Goal: Task Accomplishment & Management: Manage account settings

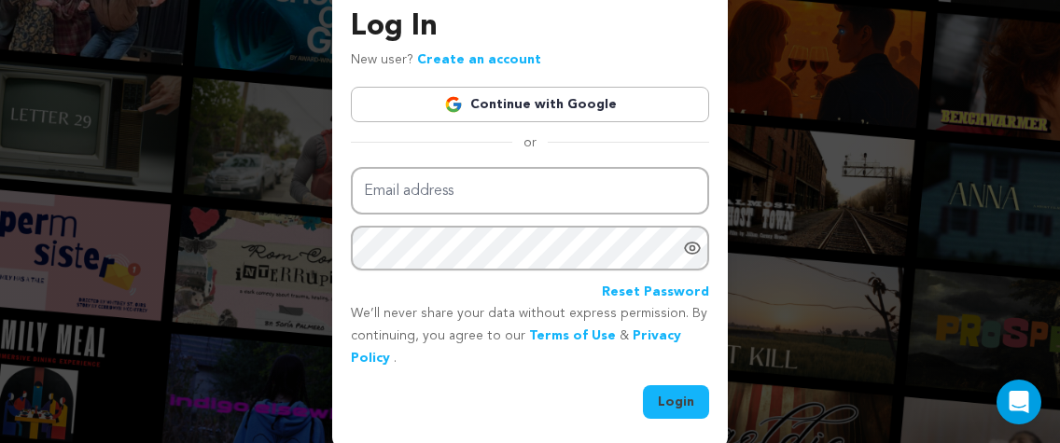
scroll to position [100, 0]
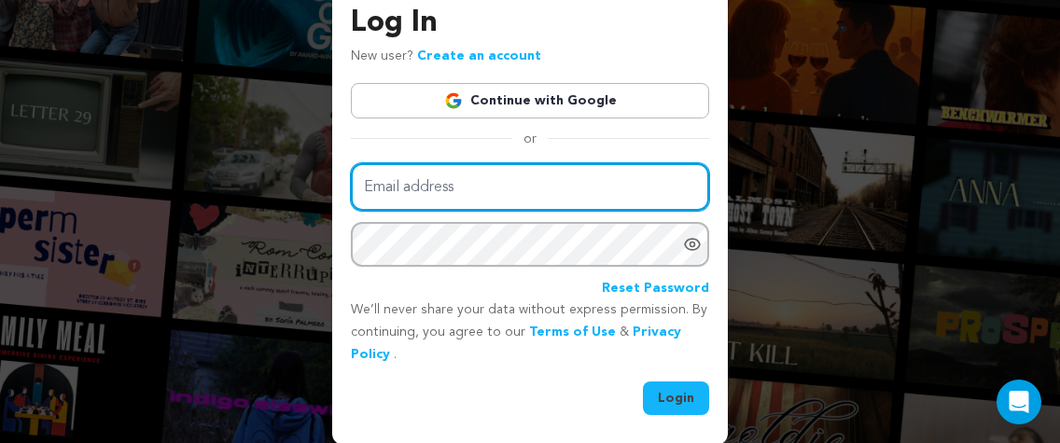
type input "i.am.ceci.leon@gmail.com"
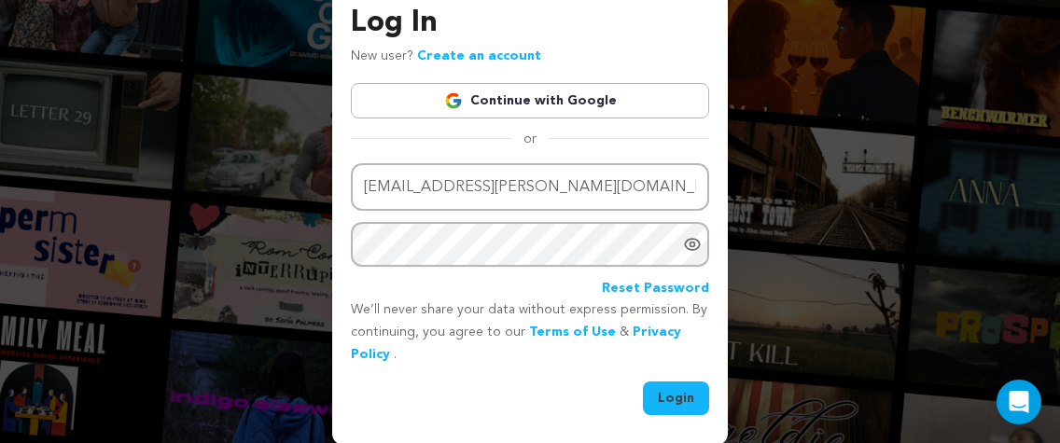
click at [662, 397] on button "Login" at bounding box center [676, 399] width 66 height 34
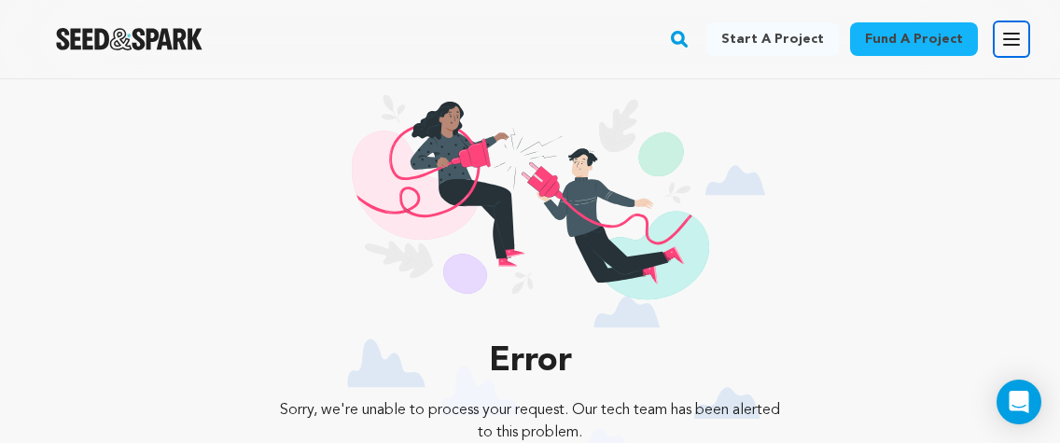
click at [1016, 40] on icon "button" at bounding box center [1011, 39] width 22 height 22
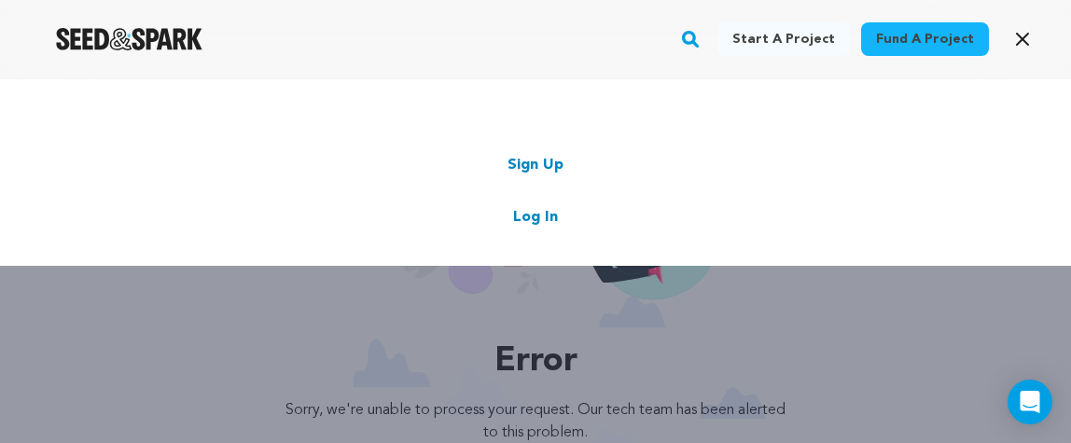
click at [545, 216] on link "Log In" at bounding box center [535, 217] width 45 height 22
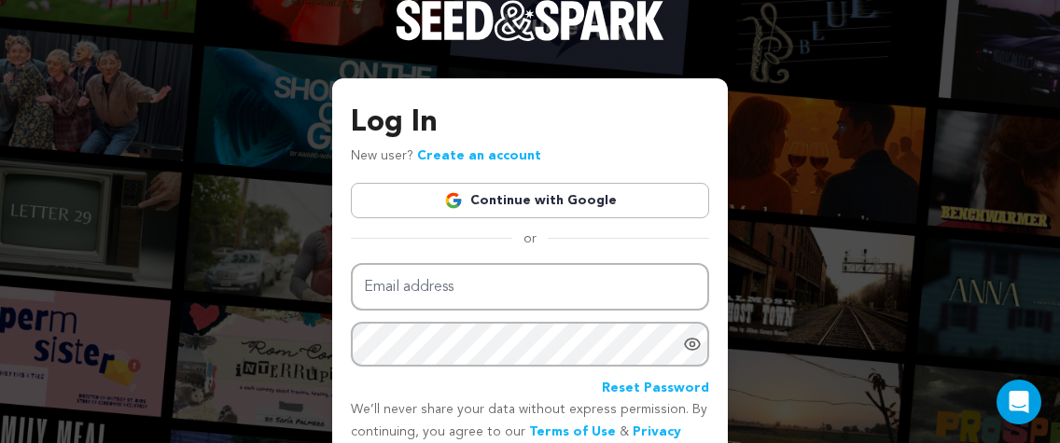
scroll to position [100, 0]
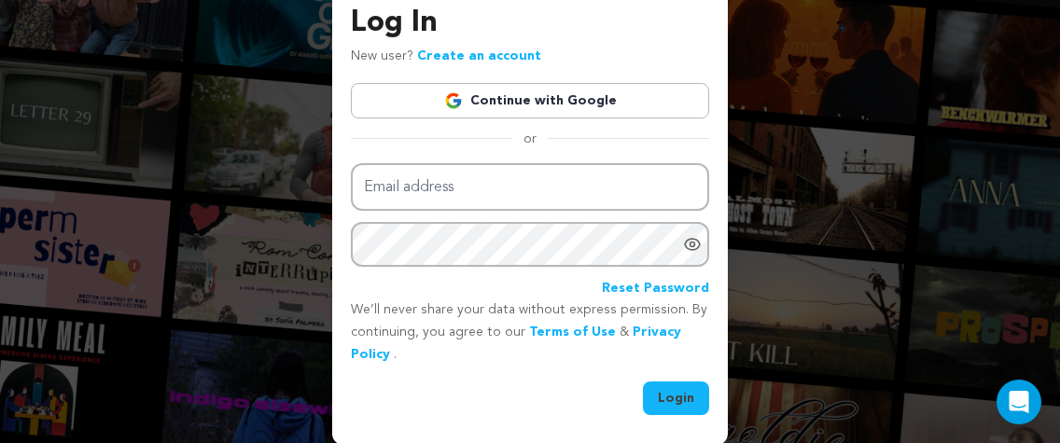
type input "[EMAIL_ADDRESS][PERSON_NAME][DOMAIN_NAME]"
click at [679, 402] on button "Login" at bounding box center [676, 399] width 66 height 34
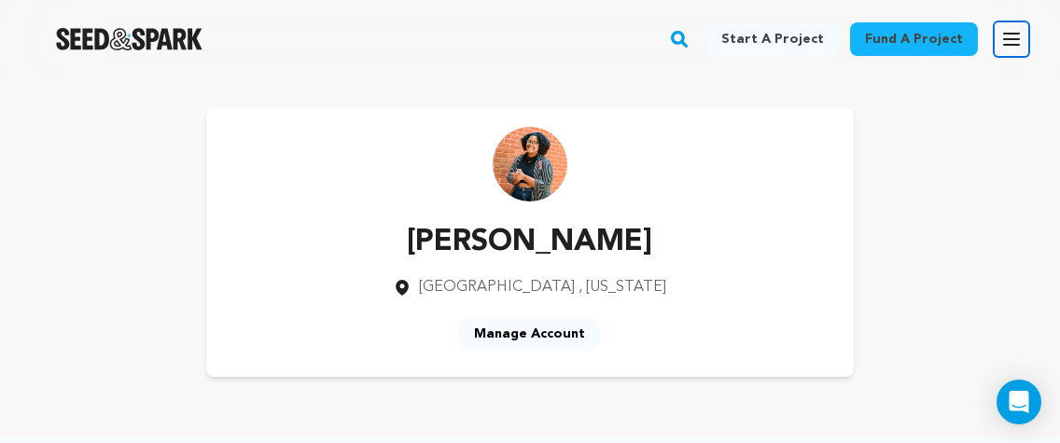
click at [1005, 42] on icon "button" at bounding box center [1011, 39] width 22 height 22
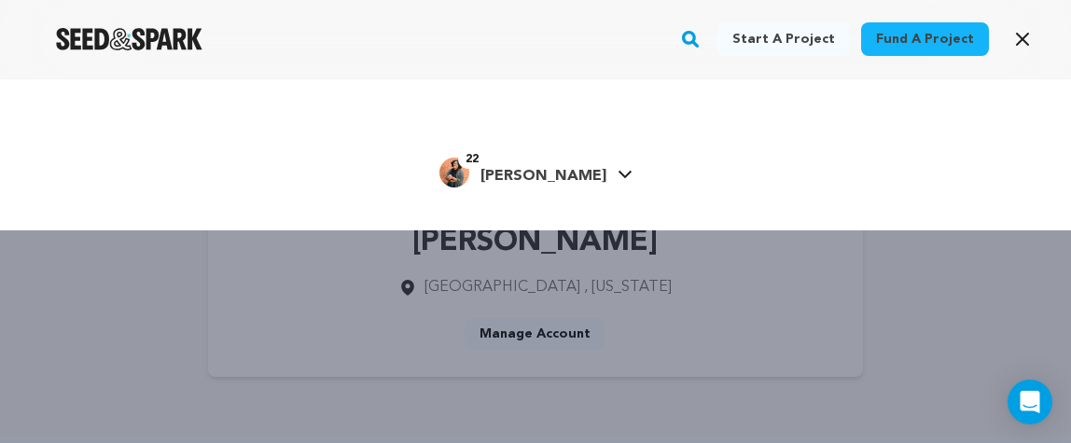
click at [618, 171] on icon at bounding box center [625, 174] width 15 height 9
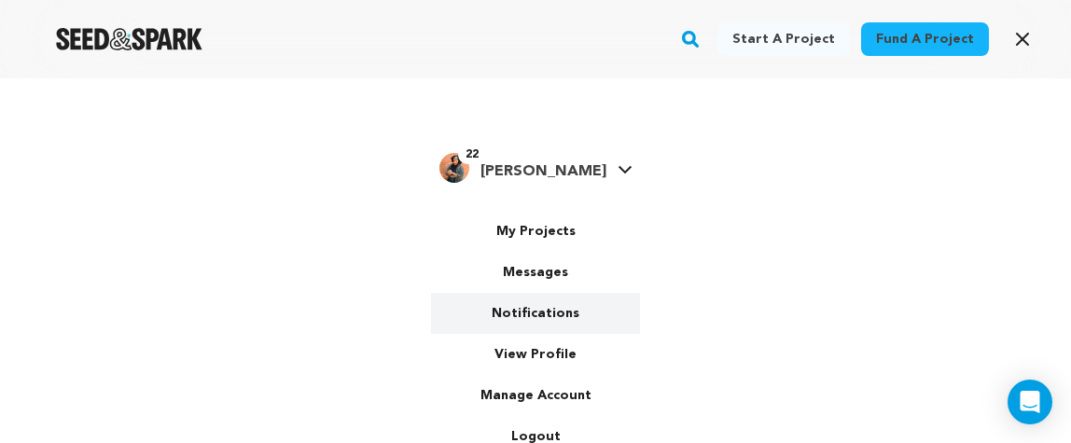
scroll to position [11, 0]
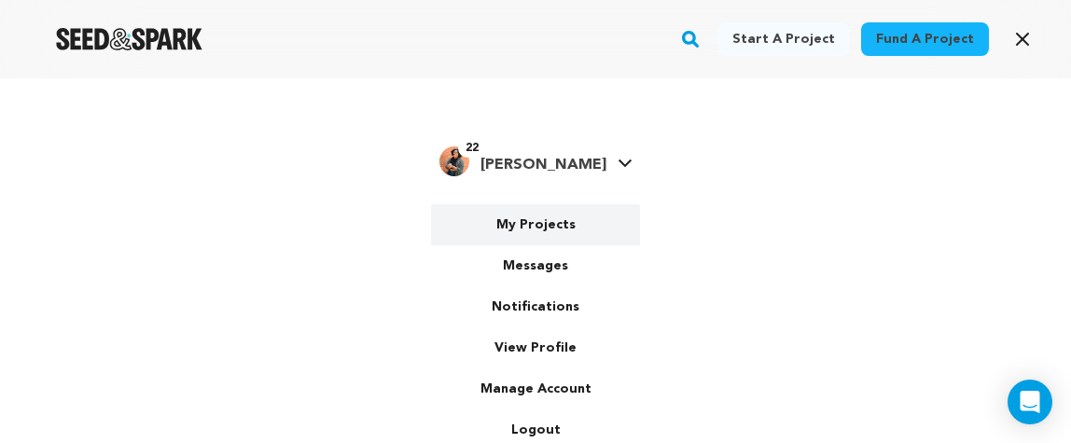
click at [560, 228] on link "My Projects" at bounding box center [535, 224] width 209 height 41
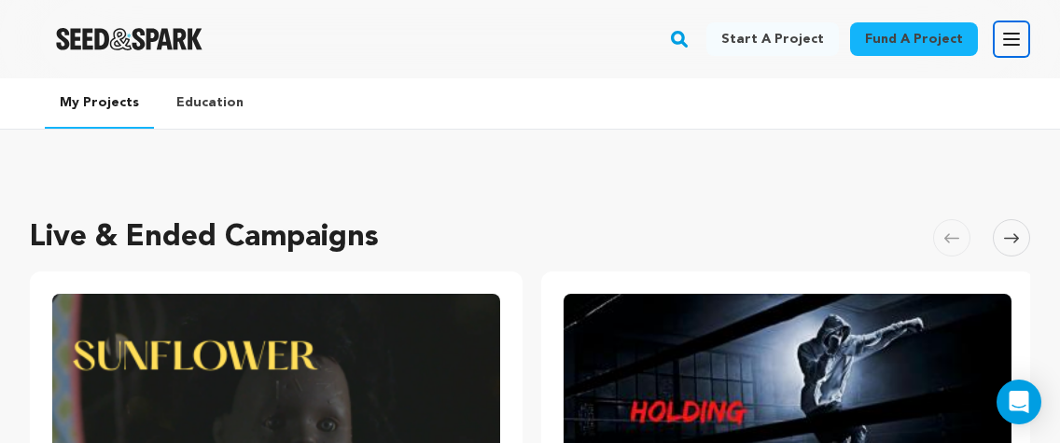
click at [1010, 42] on icon "button" at bounding box center [1011, 39] width 22 height 22
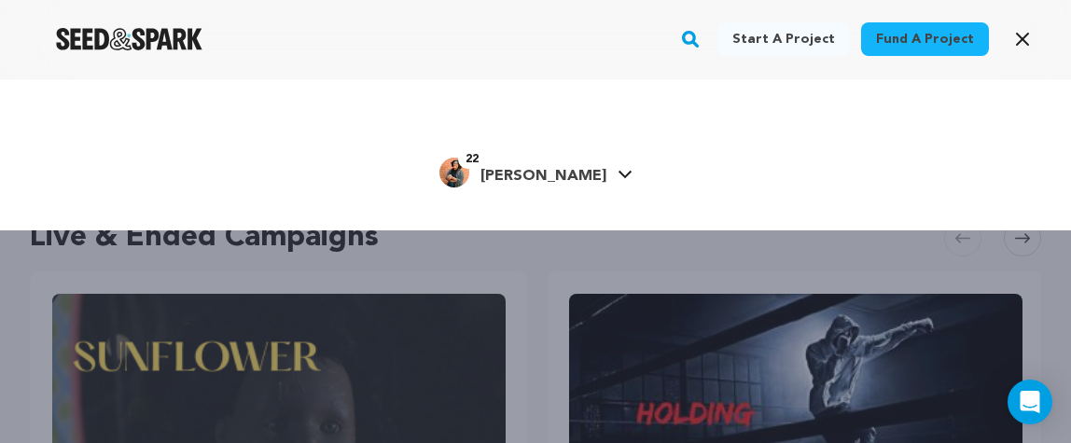
click at [483, 261] on div "Start a project Fund a project 22" at bounding box center [535, 299] width 1071 height 443
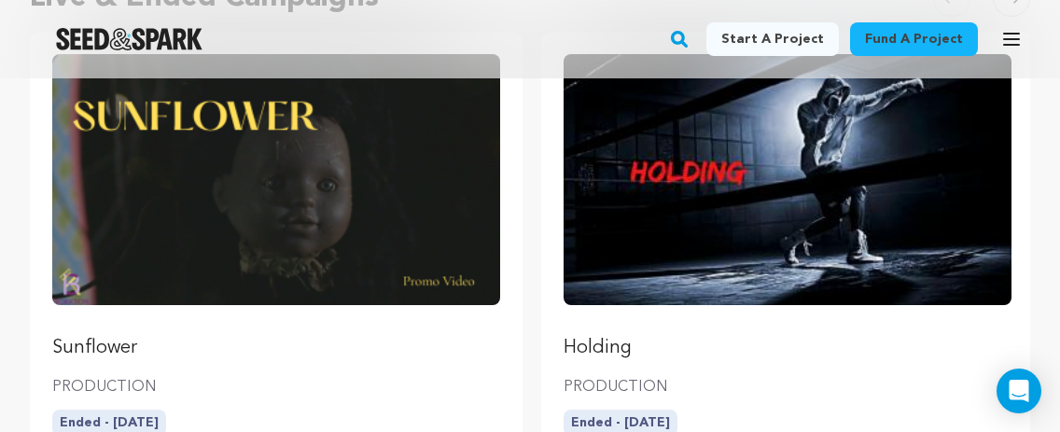
scroll to position [501, 0]
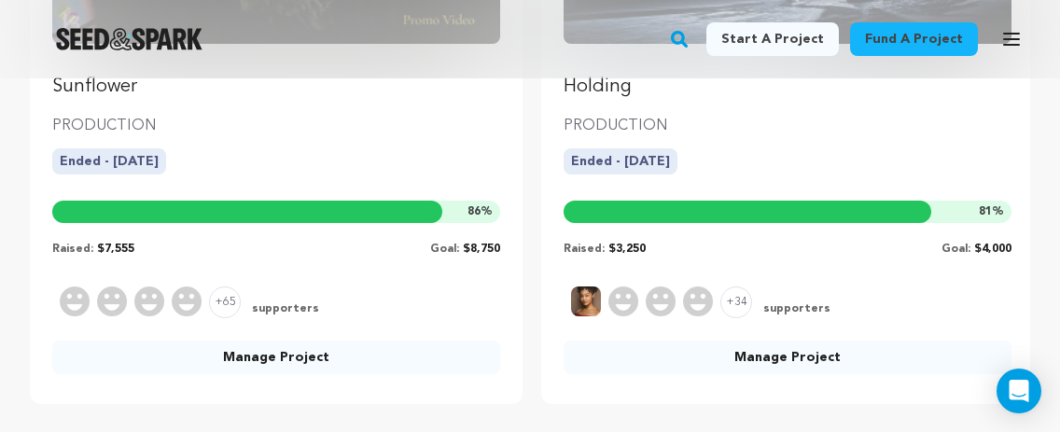
click at [299, 356] on link "Manage Project" at bounding box center [276, 358] width 448 height 34
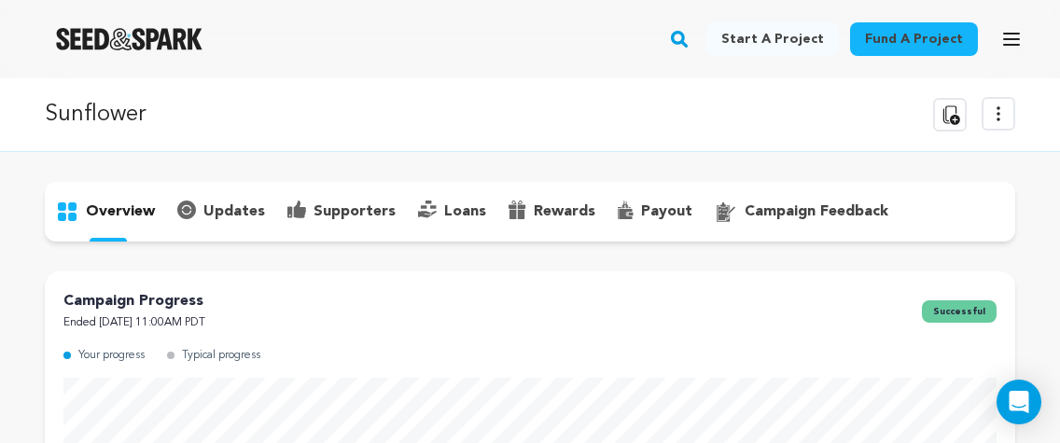
click at [662, 205] on p "payout" at bounding box center [666, 212] width 51 height 22
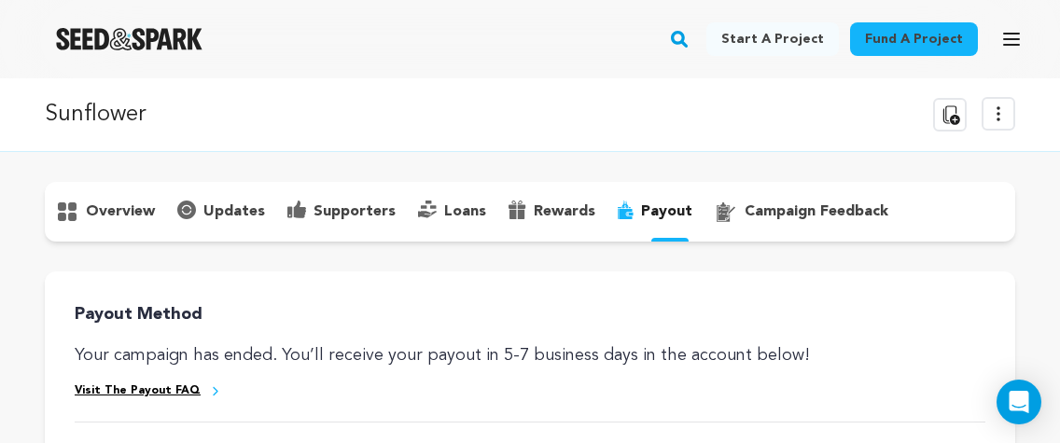
click at [334, 214] on p "supporters" at bounding box center [354, 212] width 82 height 22
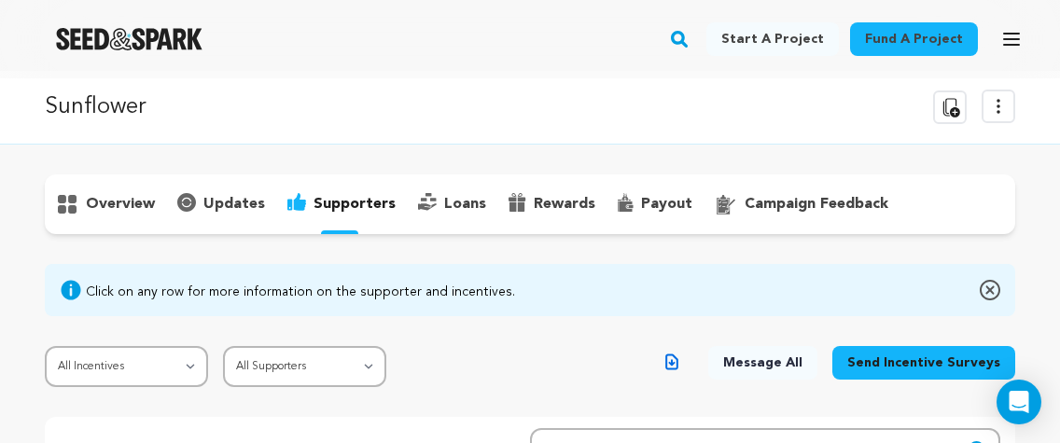
scroll to position [19, 0]
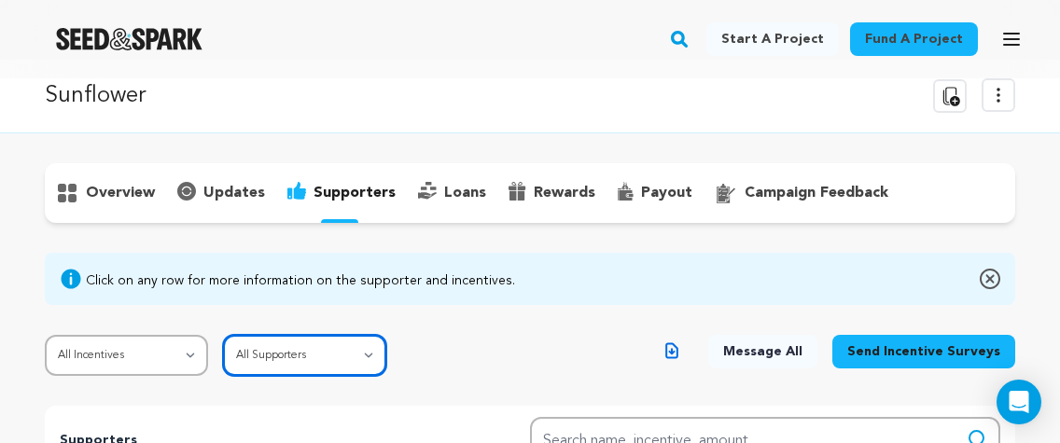
click at [361, 353] on select "All Supporters Survey not sent Survey incomplete Survey complete Incentive not …" at bounding box center [304, 355] width 163 height 41
select select "pledge_incomplete"
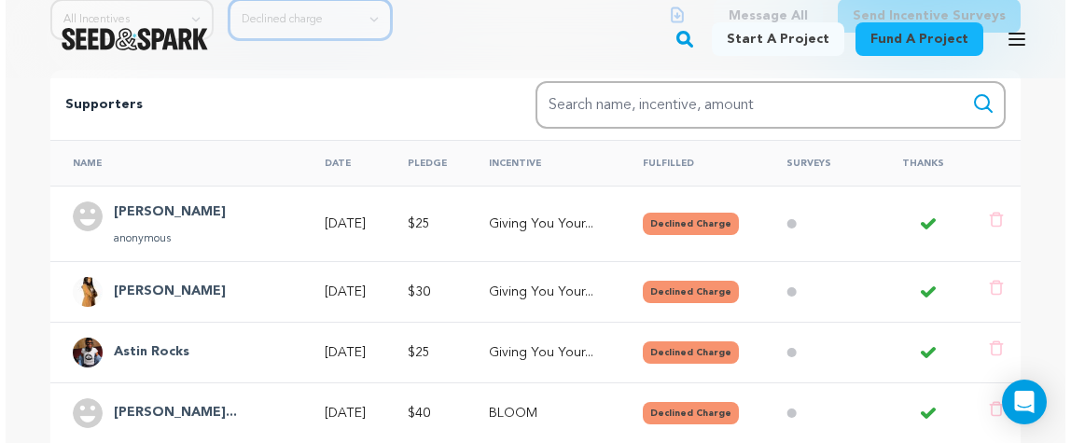
scroll to position [486, 0]
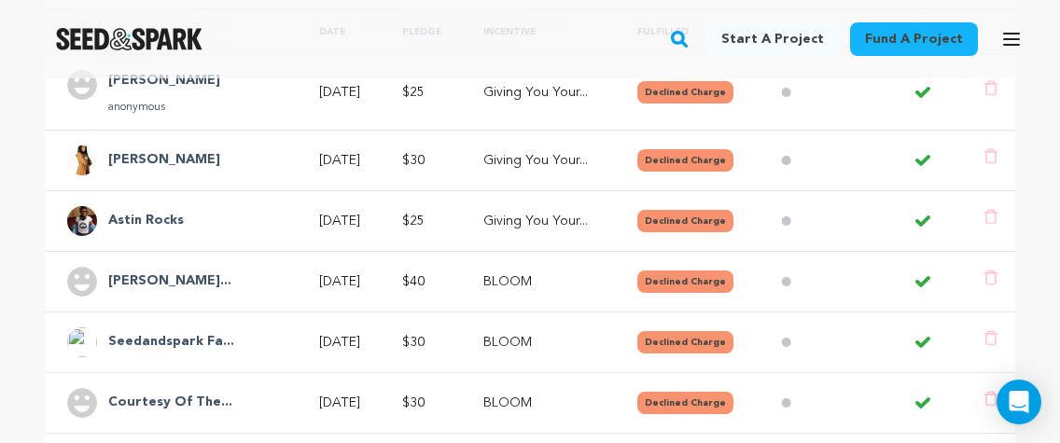
click at [696, 160] on button "Declined Charge" at bounding box center [685, 160] width 96 height 22
click at [157, 153] on h4 "Keanna Jones" at bounding box center [164, 160] width 112 height 22
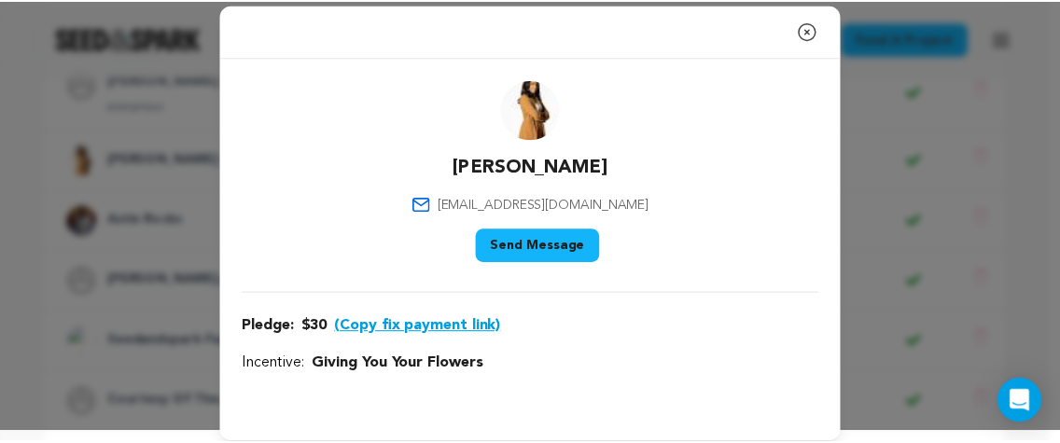
scroll to position [23, 0]
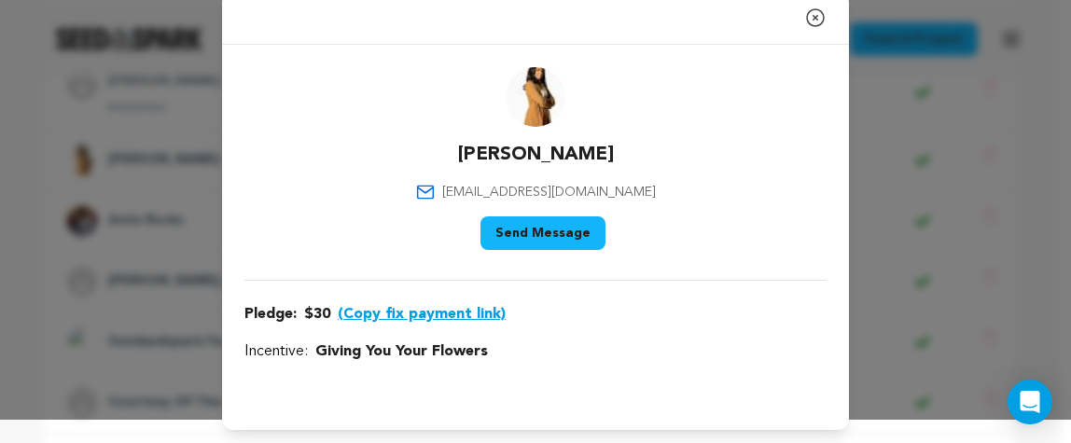
click at [418, 312] on button "(Copy fix payment link)" at bounding box center [422, 314] width 168 height 22
click at [810, 20] on icon "button" at bounding box center [815, 18] width 22 height 22
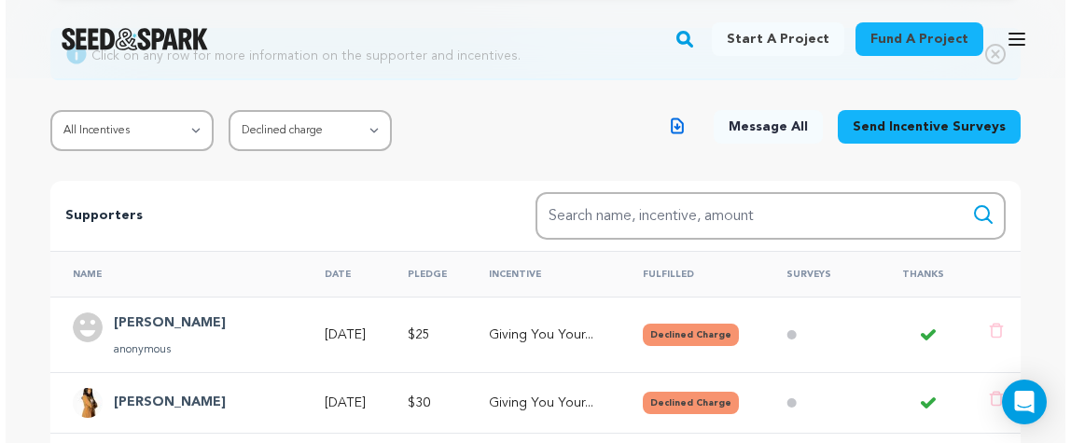
scroll to position [263, 0]
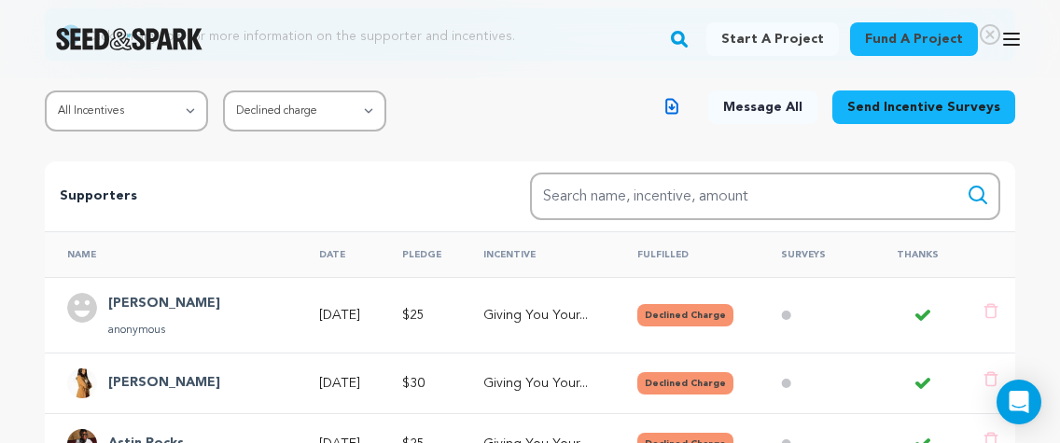
click at [155, 307] on h4 "Keith Williams" at bounding box center [164, 304] width 112 height 22
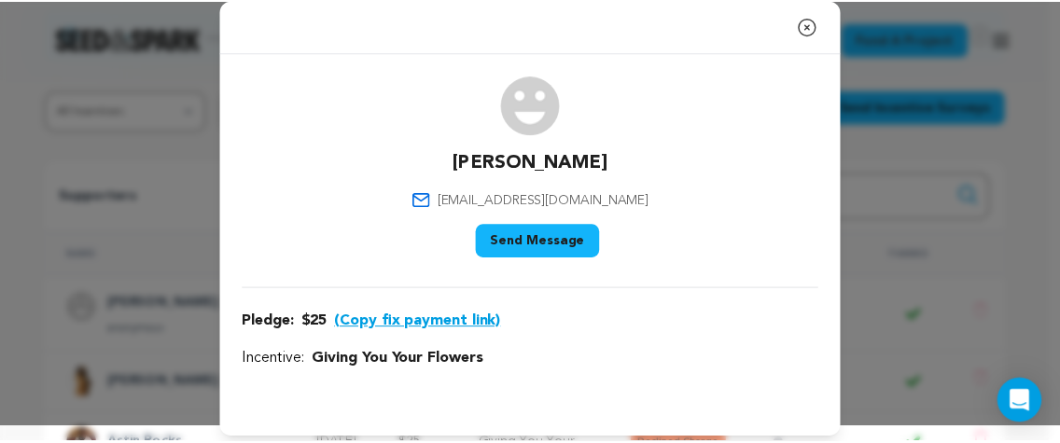
scroll to position [19, 0]
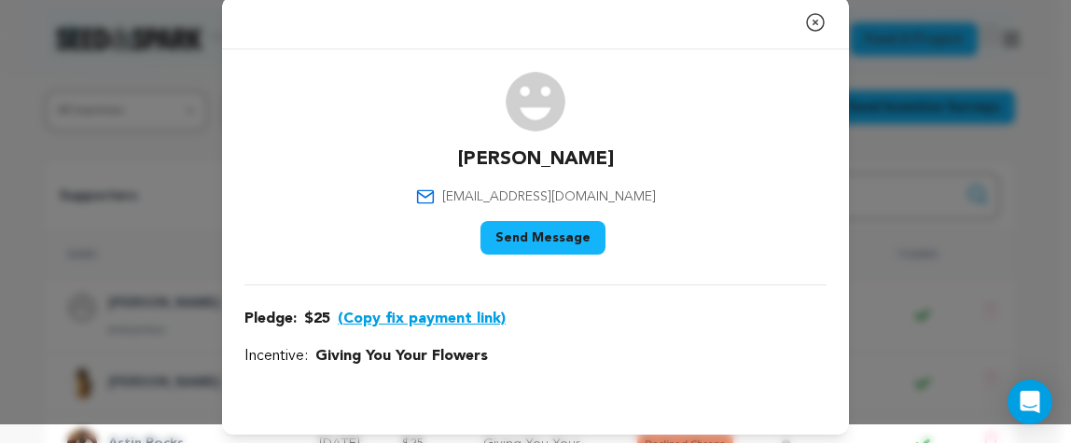
click at [452, 317] on button "(Copy fix payment link)" at bounding box center [422, 319] width 168 height 22
click at [809, 20] on icon "button" at bounding box center [815, 22] width 17 height 17
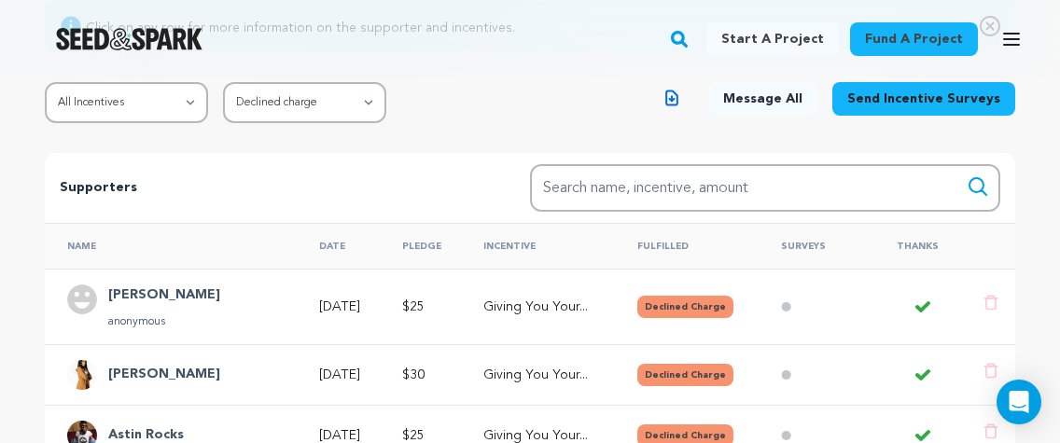
scroll to position [287, 0]
